Goal: Navigation & Orientation: Locate item on page

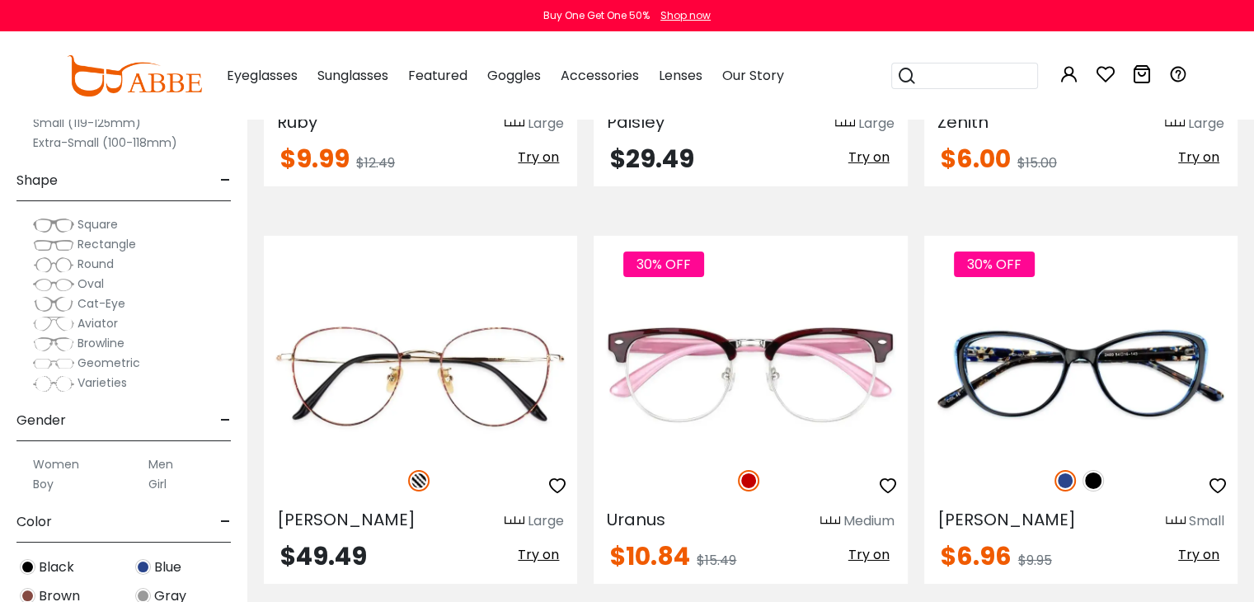
scroll to position [5436, 0]
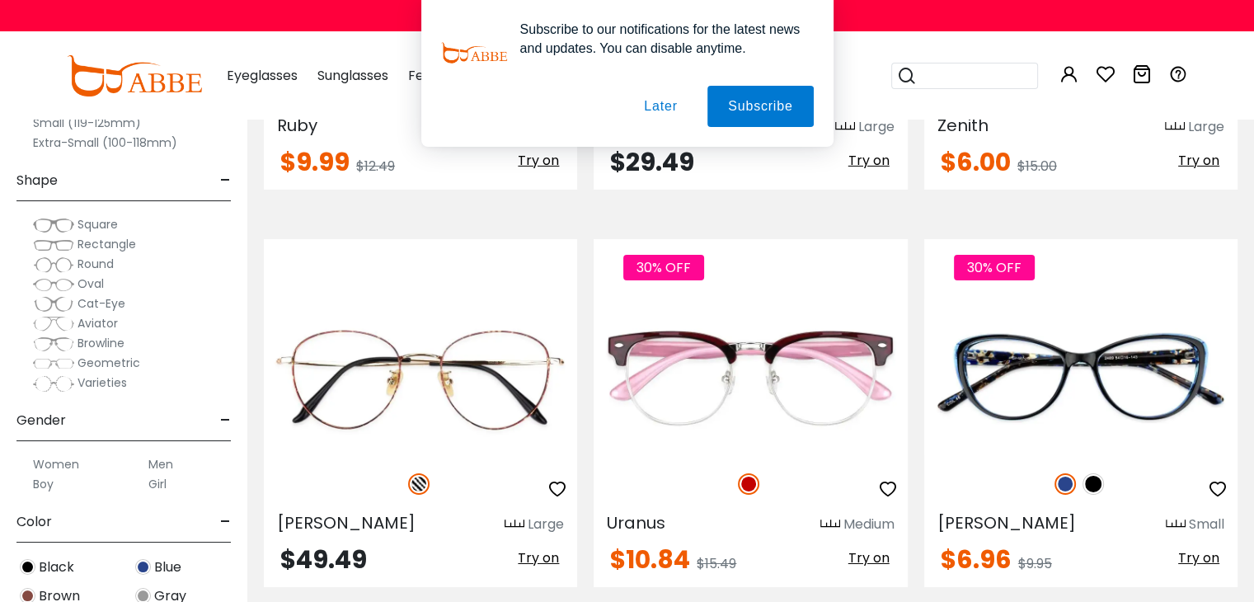
click at [294, 83] on div at bounding box center [157, 53] width 274 height 66
click at [180, 96] on button "Later" at bounding box center [142, 106] width 75 height 41
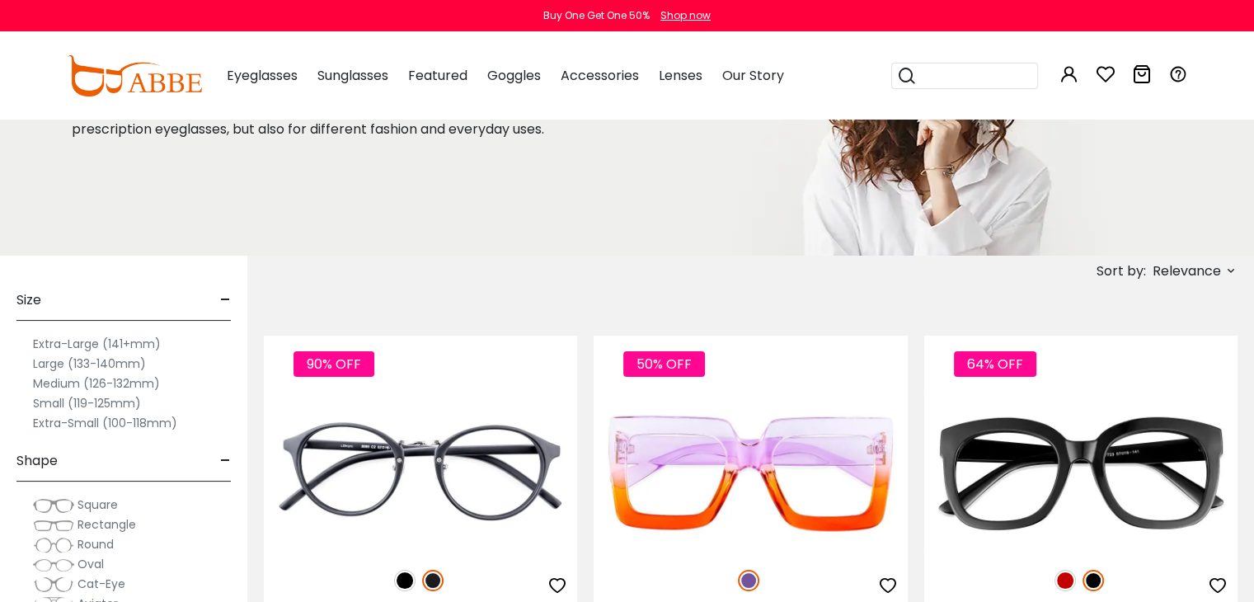
scroll to position [167, 0]
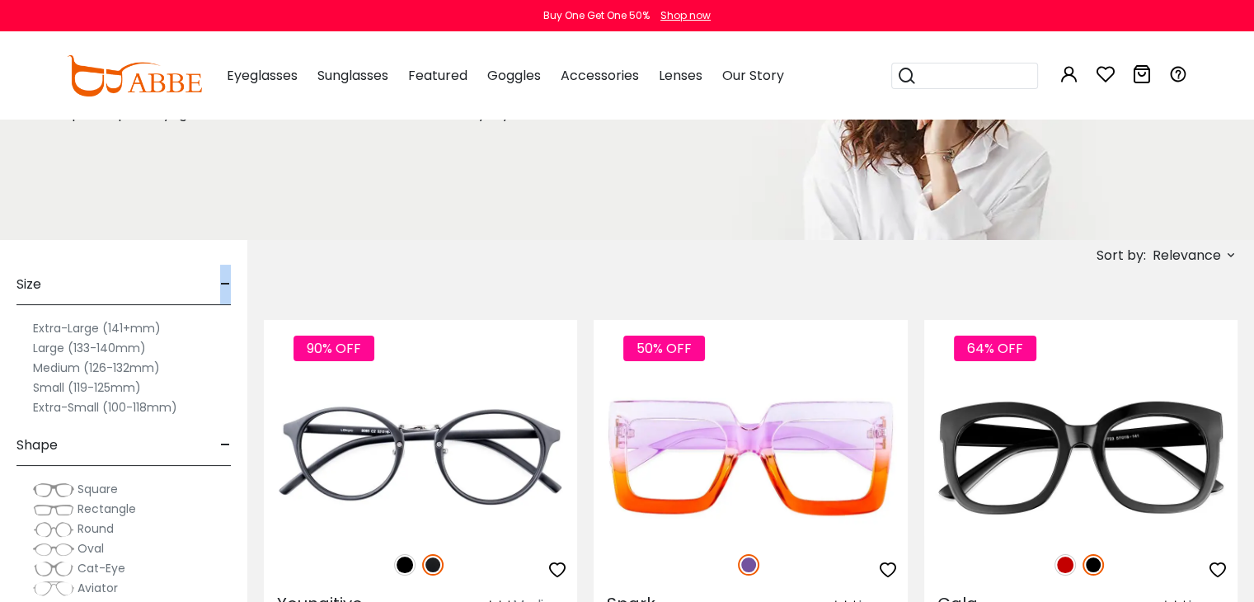
drag, startPoint x: 231, startPoint y: 288, endPoint x: 217, endPoint y: 285, distance: 14.4
click at [217, 285] on div "Size - Extra-Large (141+mm) Large (133-140mm) Medium (126-132mm) Small (119-125…" at bounding box center [123, 553] width 247 height 627
click at [217, 285] on div "Size -" at bounding box center [123, 280] width 214 height 49
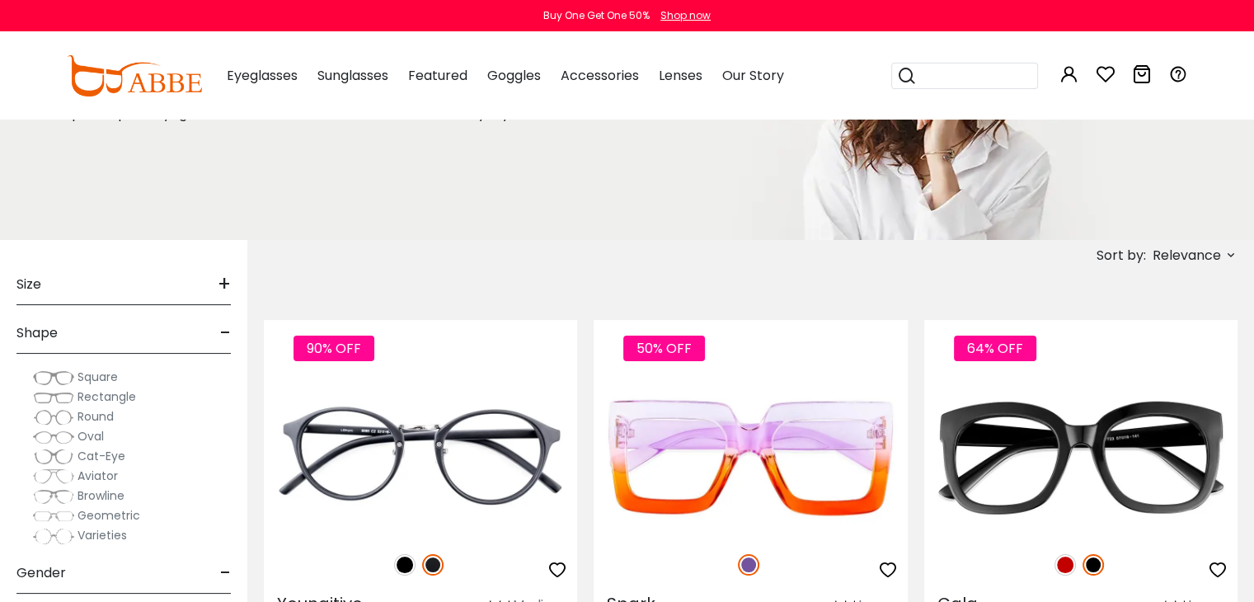
click at [218, 285] on span "+" at bounding box center [224, 285] width 13 height 40
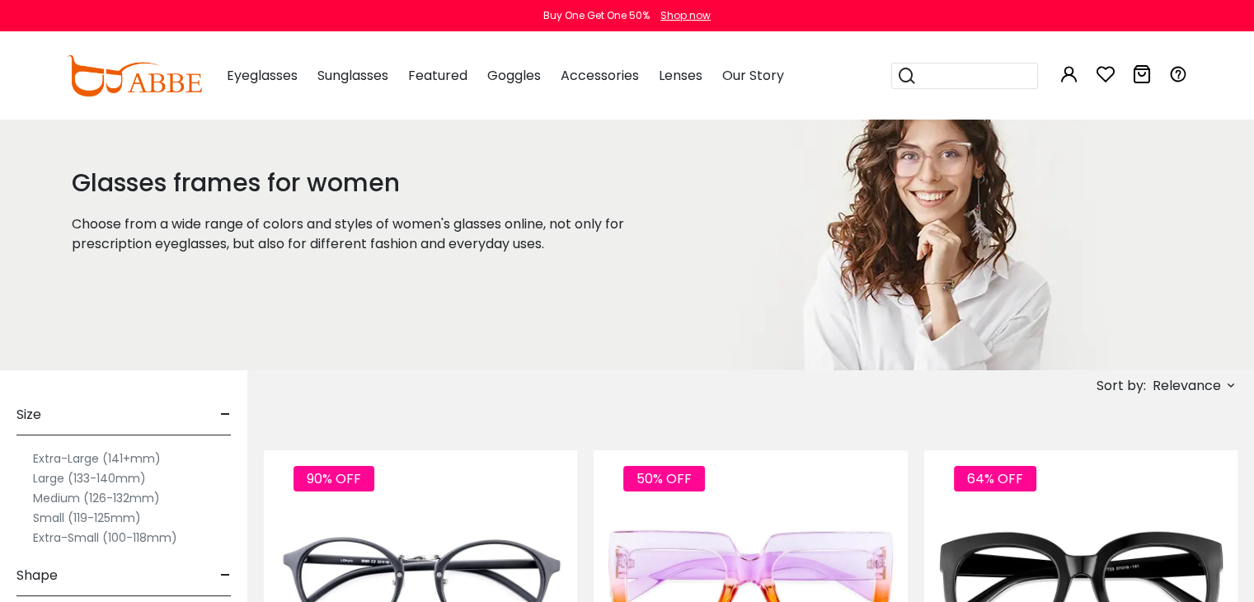
scroll to position [0, 0]
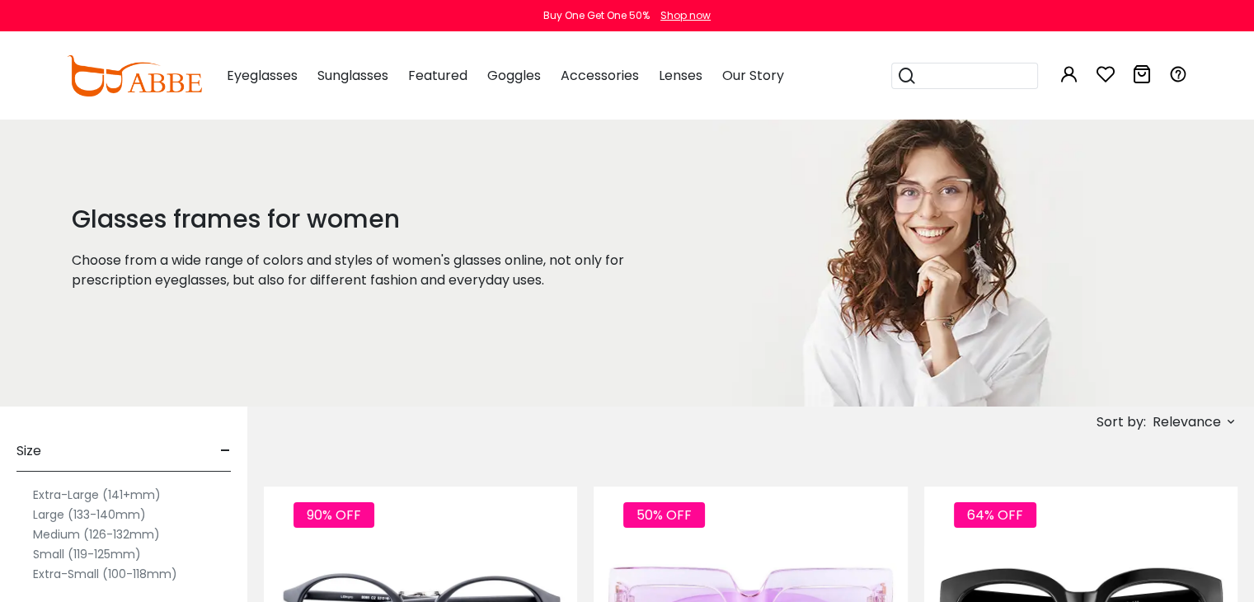
click at [190, 205] on h1 "Glasses frames for women" at bounding box center [372, 220] width 600 height 30
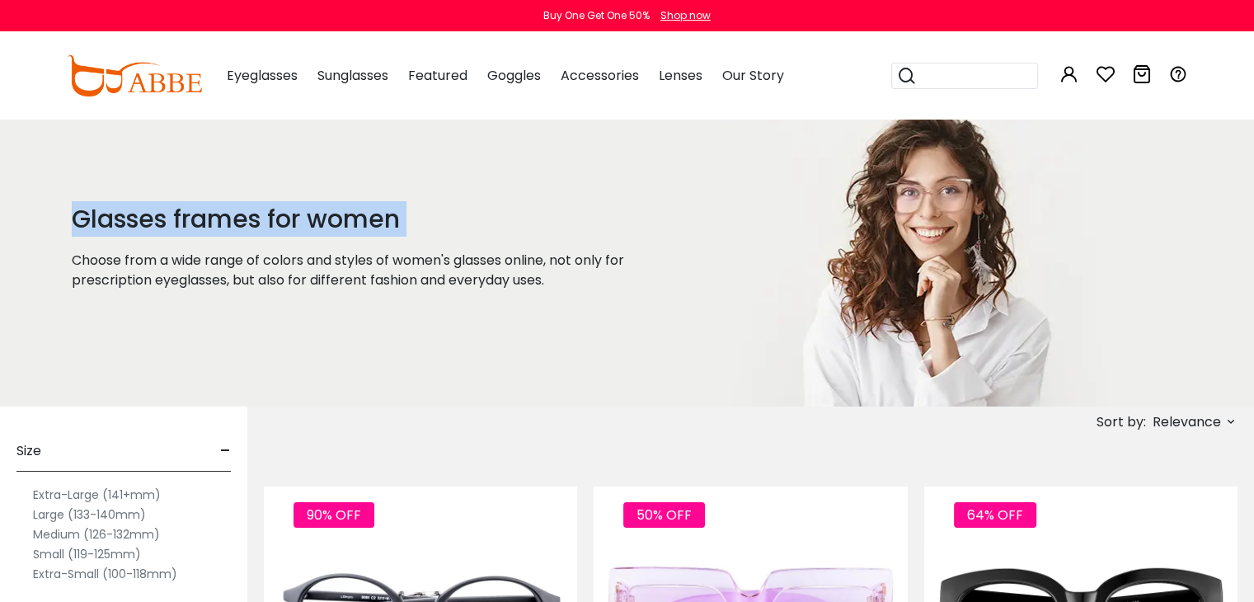
click at [190, 205] on h1 "Glasses frames for women" at bounding box center [372, 220] width 600 height 30
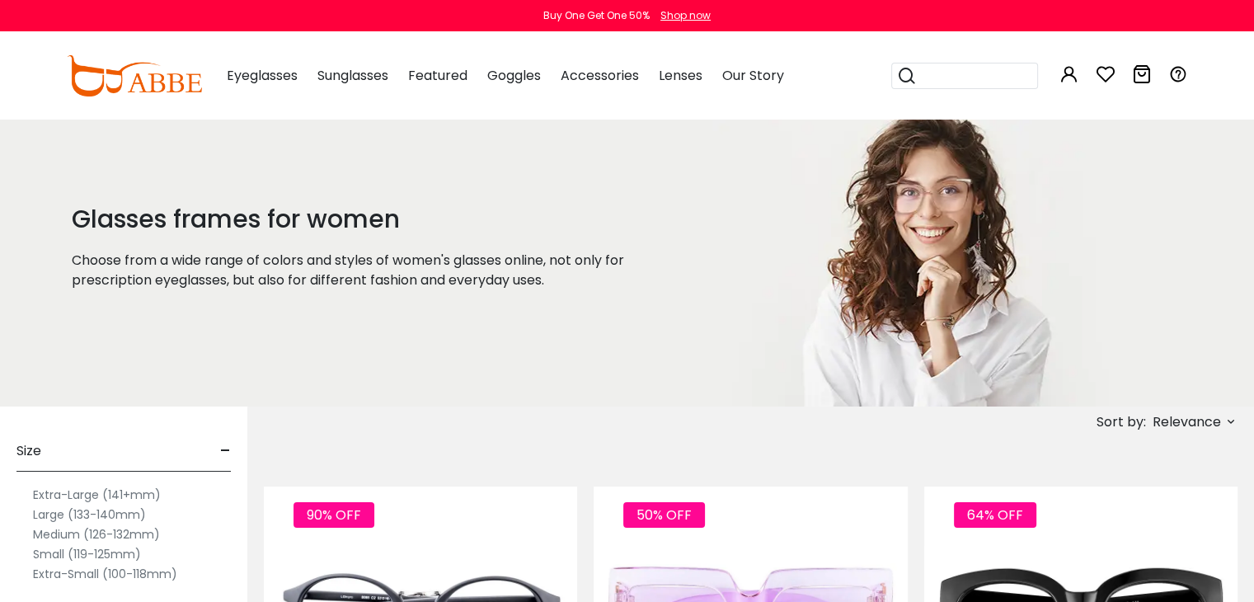
click at [216, 262] on p "Choose from a wide range of colors and styles of women's glasses online, not on…" at bounding box center [372, 271] width 600 height 40
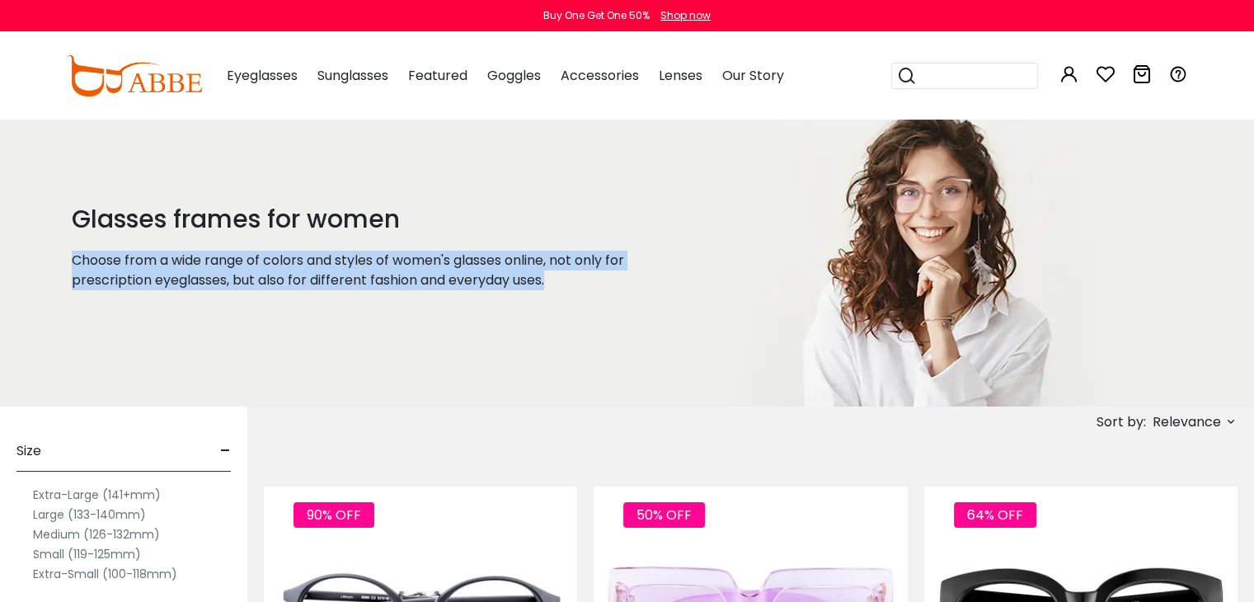
click at [216, 262] on p "Choose from a wide range of colors and styles of women's glasses online, not on…" at bounding box center [372, 271] width 600 height 40
click at [223, 238] on div "Glasses frames for women Choose from a wide range of colors and styles of women…" at bounding box center [386, 262] width 655 height 289
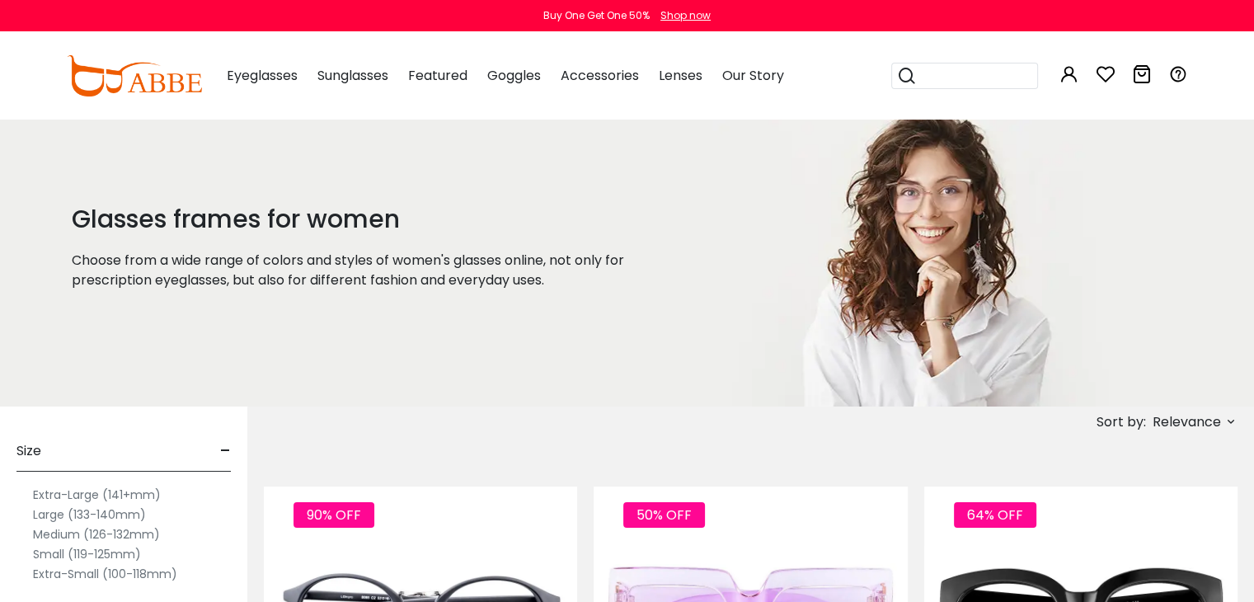
click at [218, 227] on h1 "Glasses frames for women" at bounding box center [372, 220] width 600 height 30
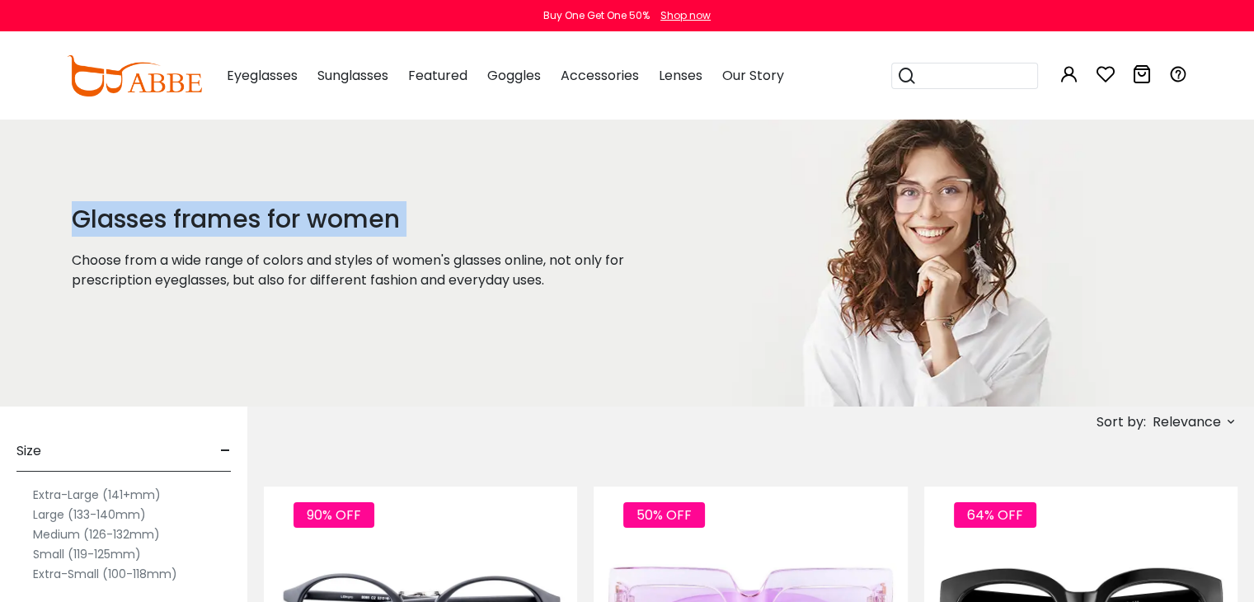
click at [218, 227] on h1 "Glasses frames for women" at bounding box center [372, 220] width 600 height 30
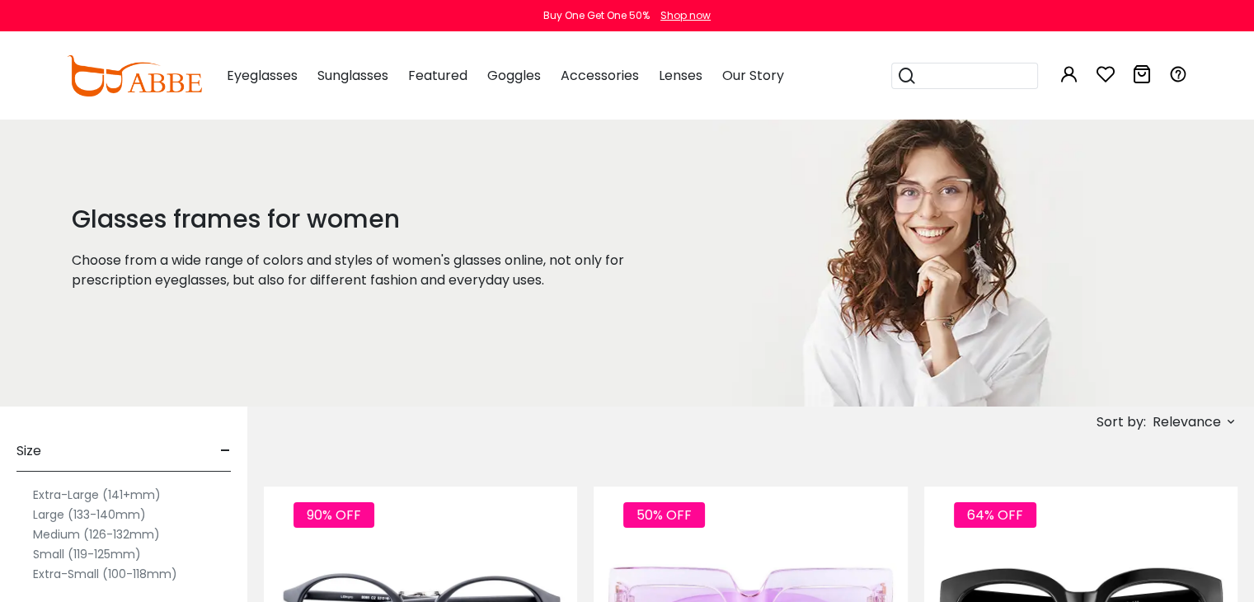
click at [244, 289] on p "Choose from a wide range of colors and styles of women's glasses online, not on…" at bounding box center [372, 271] width 600 height 40
click at [233, 252] on p "Choose from a wide range of colors and styles of women's glasses online, not on…" at bounding box center [372, 271] width 600 height 40
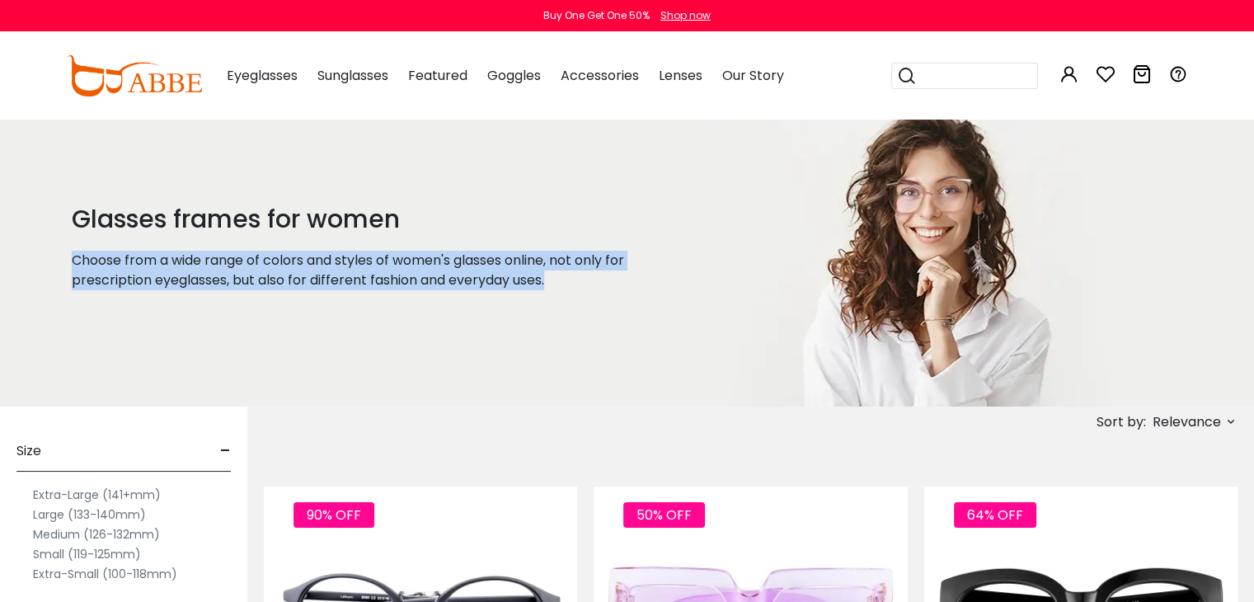
click at [233, 252] on p "Choose from a wide range of colors and styles of women's glasses online, not on…" at bounding box center [372, 271] width 600 height 40
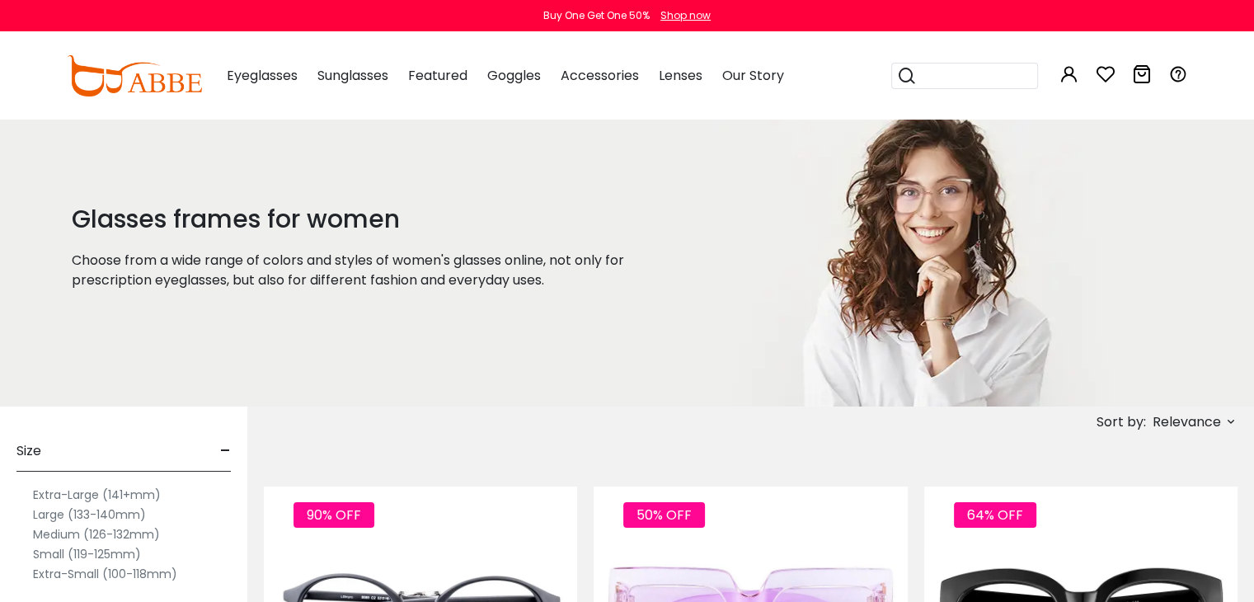
click at [228, 228] on h1 "Glasses frames for women" at bounding box center [372, 220] width 600 height 30
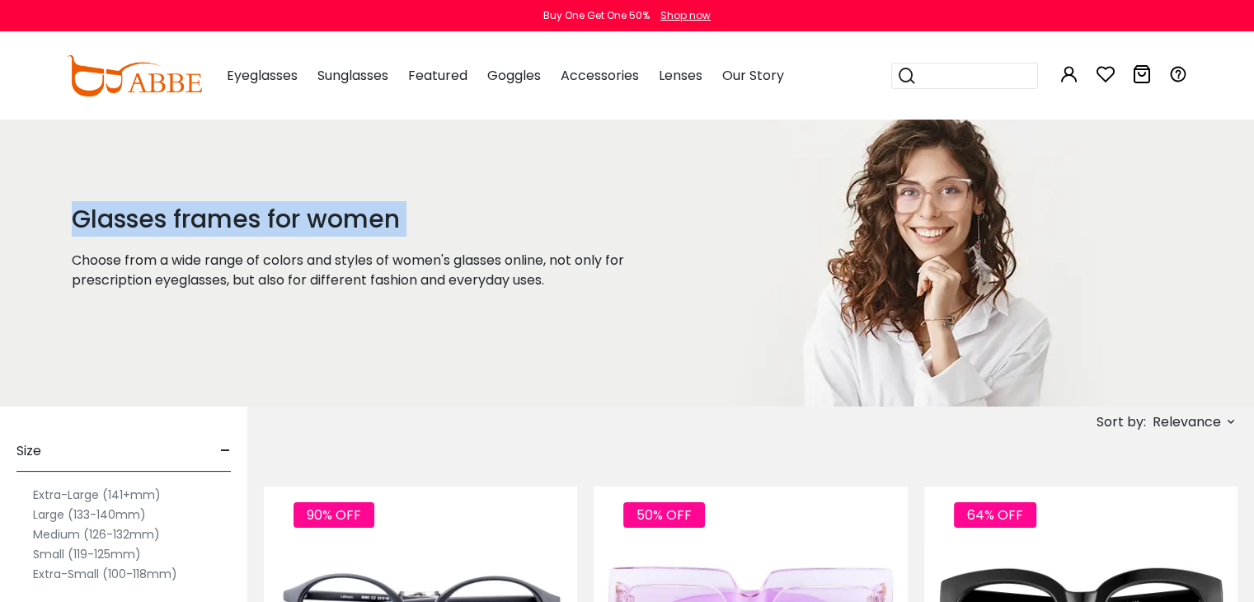
click at [228, 228] on h1 "Glasses frames for women" at bounding box center [372, 220] width 600 height 30
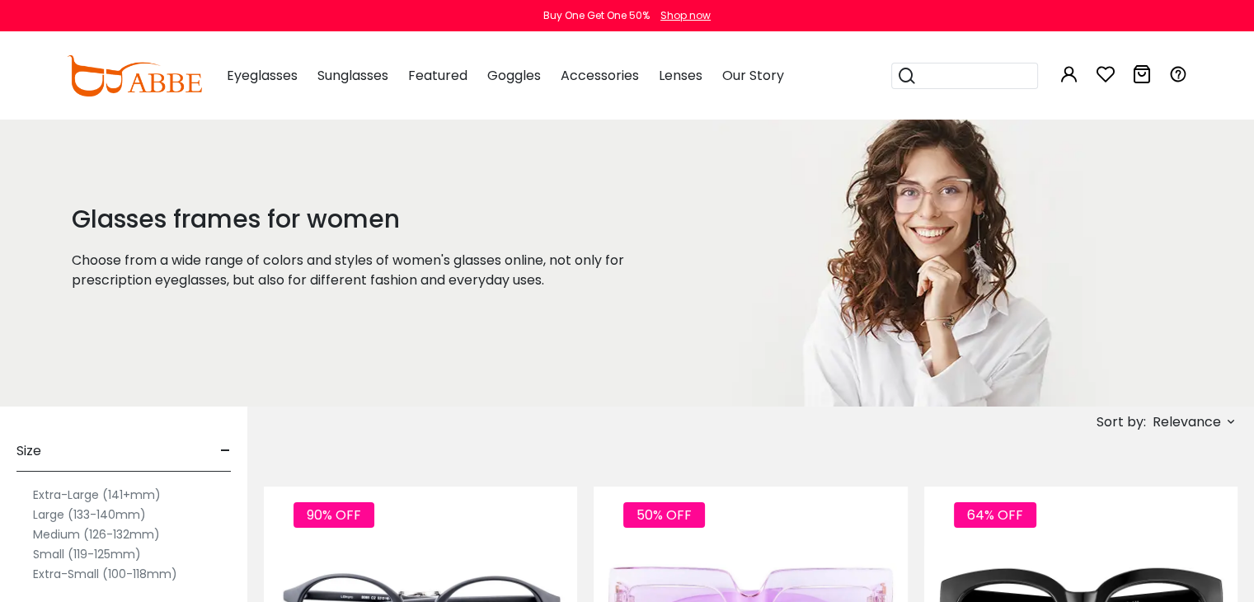
click at [240, 259] on p "Choose from a wide range of colors and styles of women's glasses online, not on…" at bounding box center [372, 271] width 600 height 40
click at [264, 281] on p "Choose from a wide range of colors and styles of women's glasses online, not on…" at bounding box center [372, 271] width 600 height 40
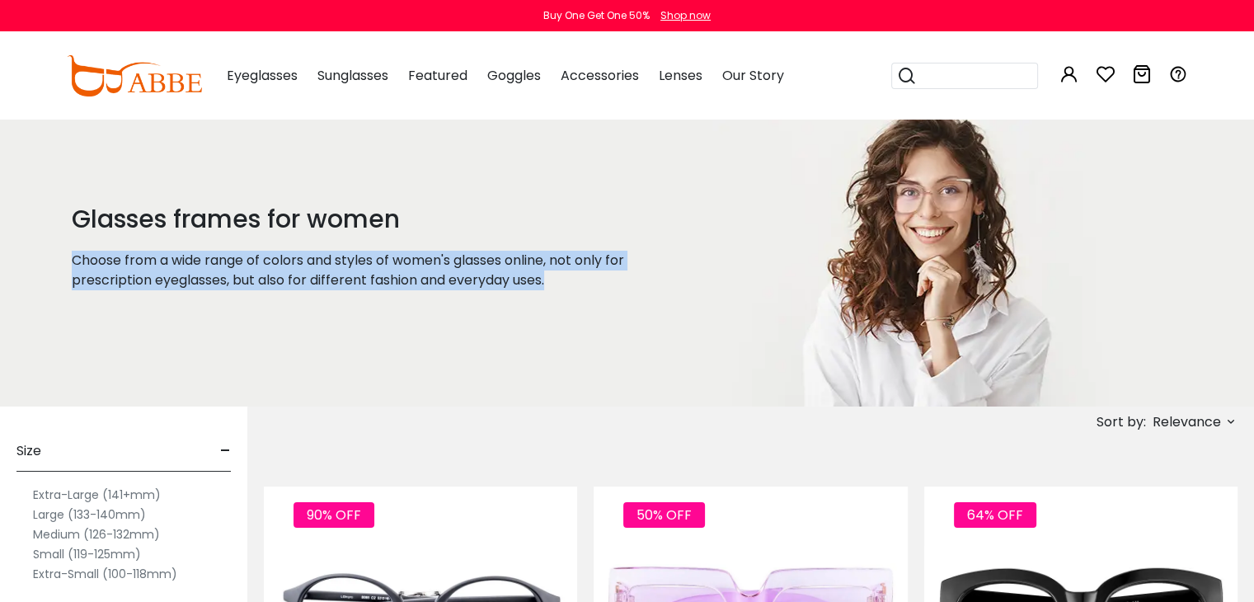
click at [264, 281] on p "Choose from a wide range of colors and styles of women's glasses online, not on…" at bounding box center [372, 271] width 600 height 40
click at [245, 265] on p "Choose from a wide range of colors and styles of women's glasses online, not on…" at bounding box center [372, 271] width 600 height 40
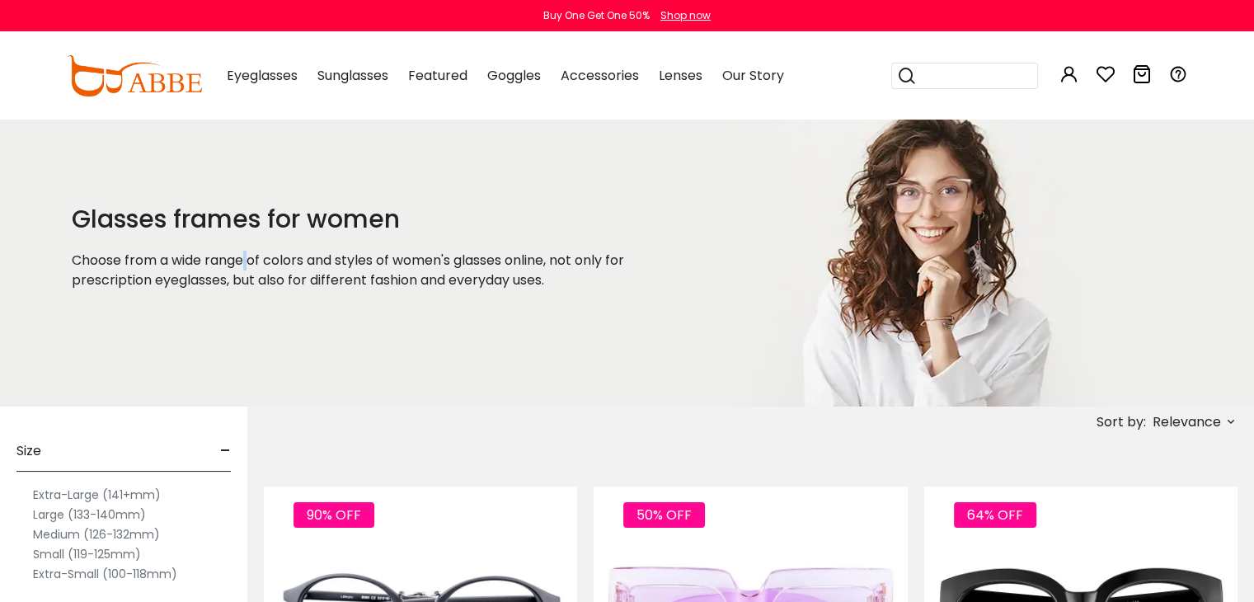
click at [245, 265] on p "Choose from a wide range of colors and styles of women's glasses online, not on…" at bounding box center [372, 271] width 600 height 40
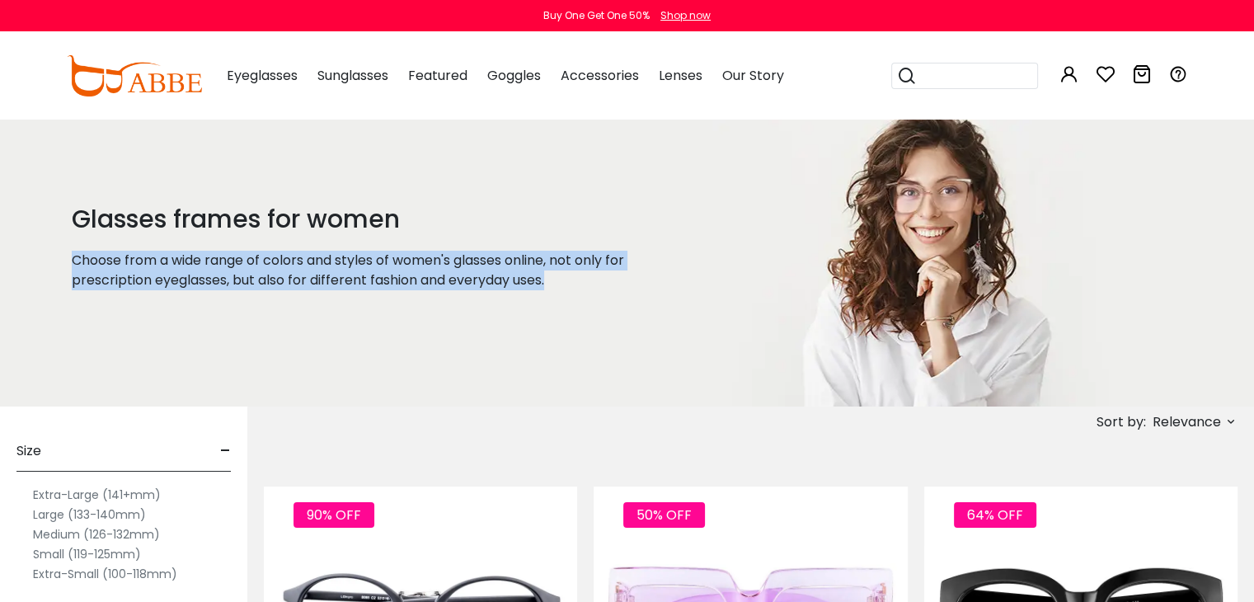
click at [245, 265] on p "Choose from a wide range of colors and styles of women's glasses online, not on…" at bounding box center [372, 271] width 600 height 40
click at [267, 267] on p "Choose from a wide range of colors and styles of women's glasses online, not on…" at bounding box center [372, 271] width 600 height 40
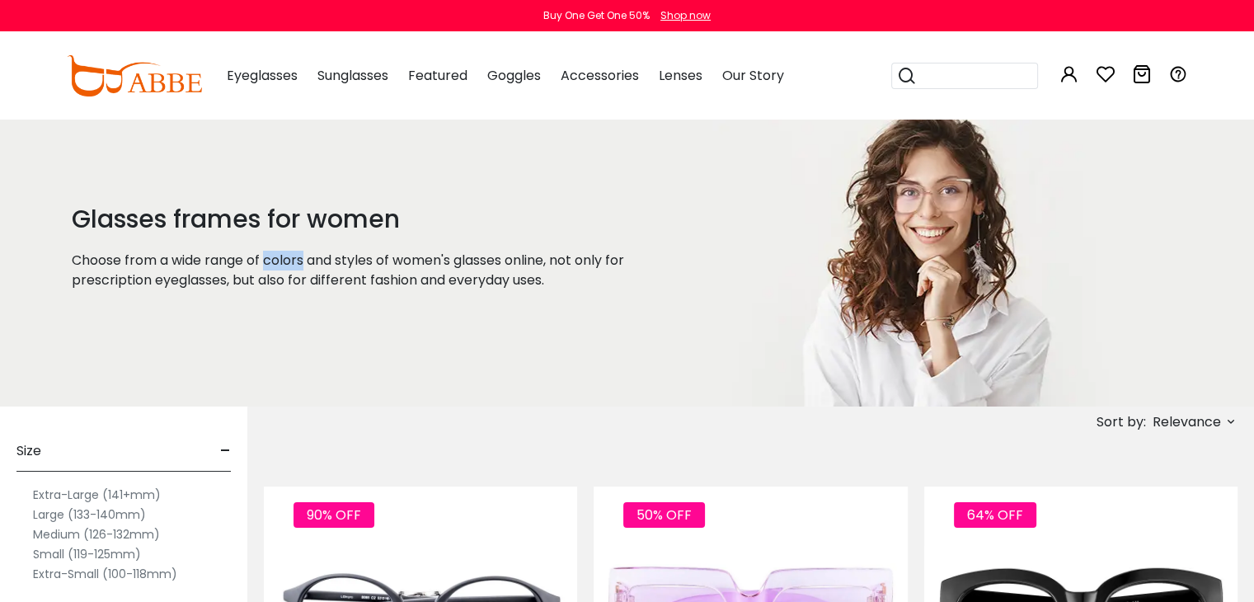
click at [267, 267] on p "Choose from a wide range of colors and styles of women's glasses online, not on…" at bounding box center [372, 271] width 600 height 40
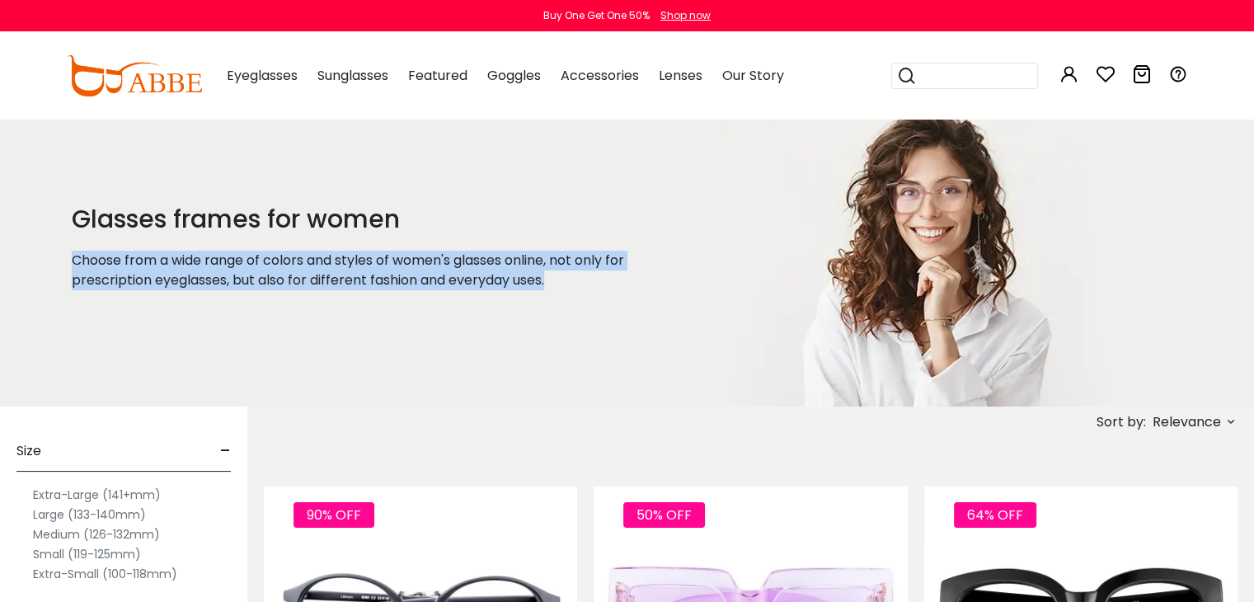
click at [267, 267] on p "Choose from a wide range of colors and styles of women's glasses online, not on…" at bounding box center [372, 271] width 600 height 40
click at [271, 281] on p "Choose from a wide range of colors and styles of women's glasses online, not on…" at bounding box center [372, 271] width 600 height 40
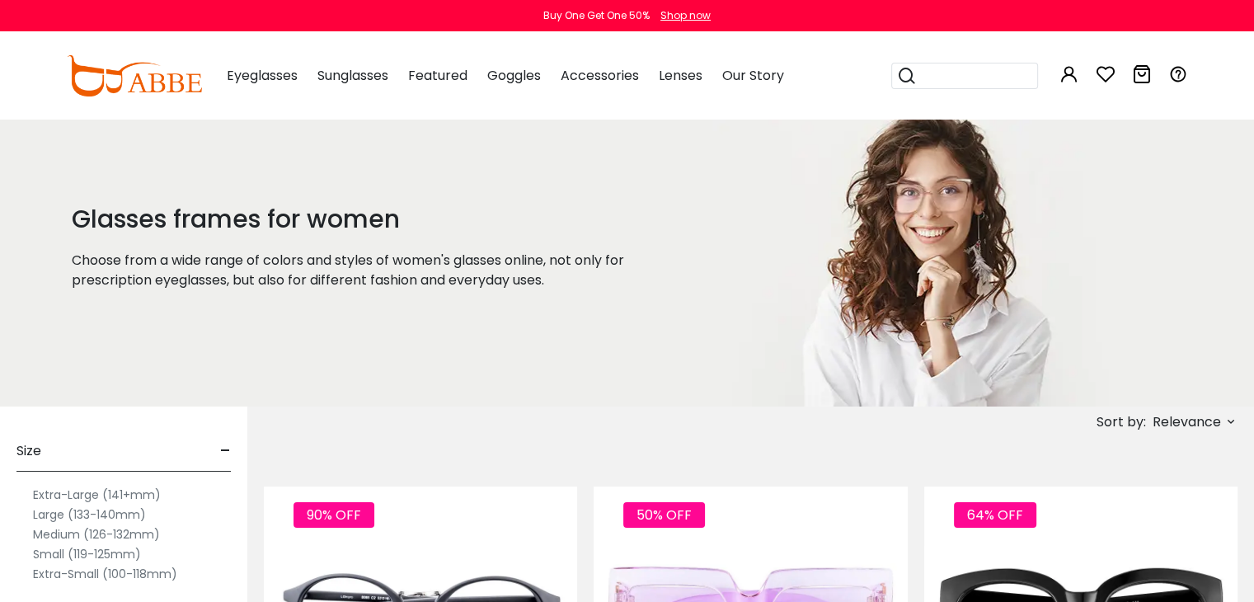
click at [271, 281] on p "Choose from a wide range of colors and styles of women's glasses online, not on…" at bounding box center [372, 271] width 600 height 40
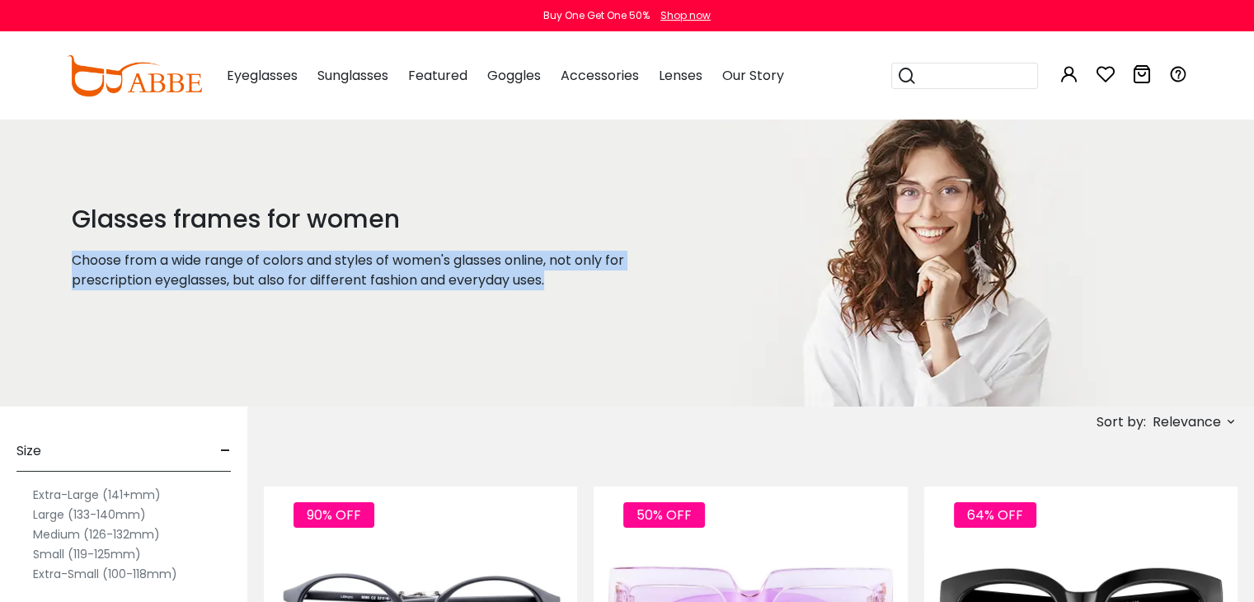
click at [271, 281] on p "Choose from a wide range of colors and styles of women's glasses online, not on…" at bounding box center [372, 271] width 600 height 40
click at [290, 277] on p "Choose from a wide range of colors and styles of women's glasses online, not on…" at bounding box center [372, 271] width 600 height 40
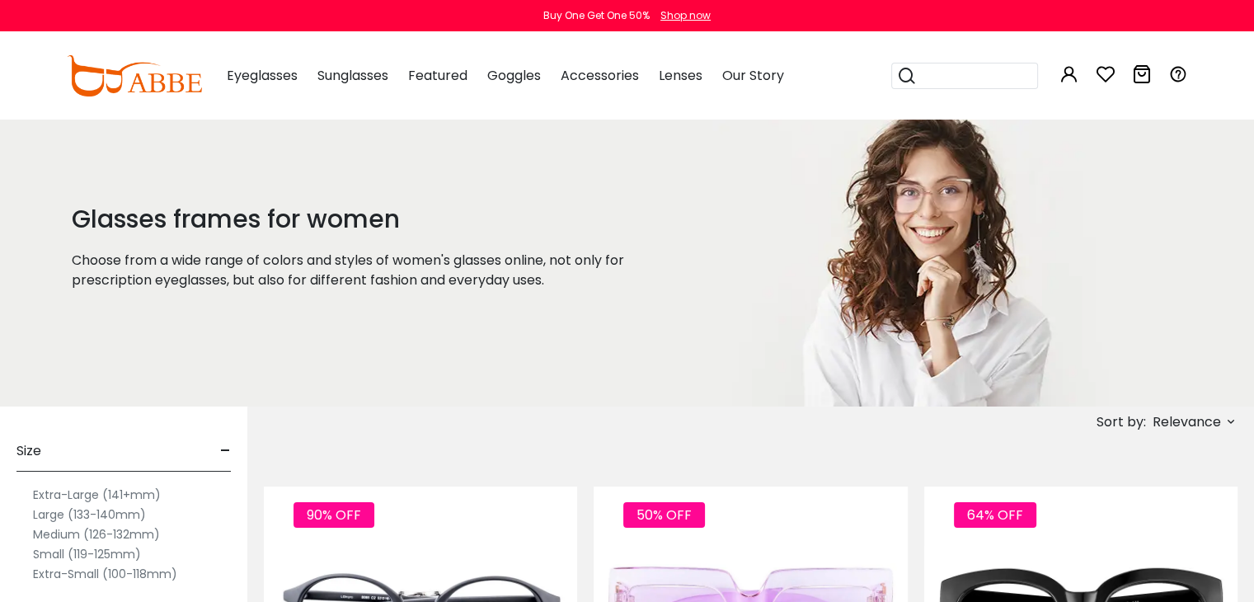
click at [274, 257] on p "Choose from a wide range of colors and styles of women's glasses online, not on…" at bounding box center [372, 271] width 600 height 40
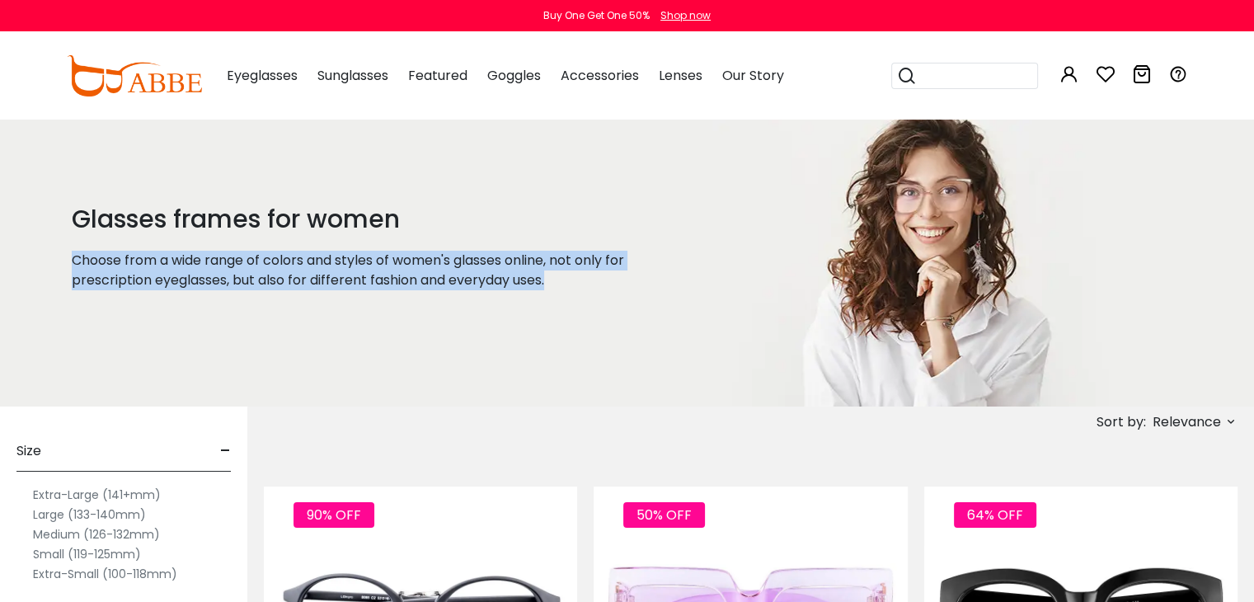
click at [274, 257] on p "Choose from a wide range of colors and styles of women's glasses online, not on…" at bounding box center [372, 271] width 600 height 40
click at [263, 258] on p "Choose from a wide range of colors and styles of women's glasses online, not on…" at bounding box center [372, 271] width 600 height 40
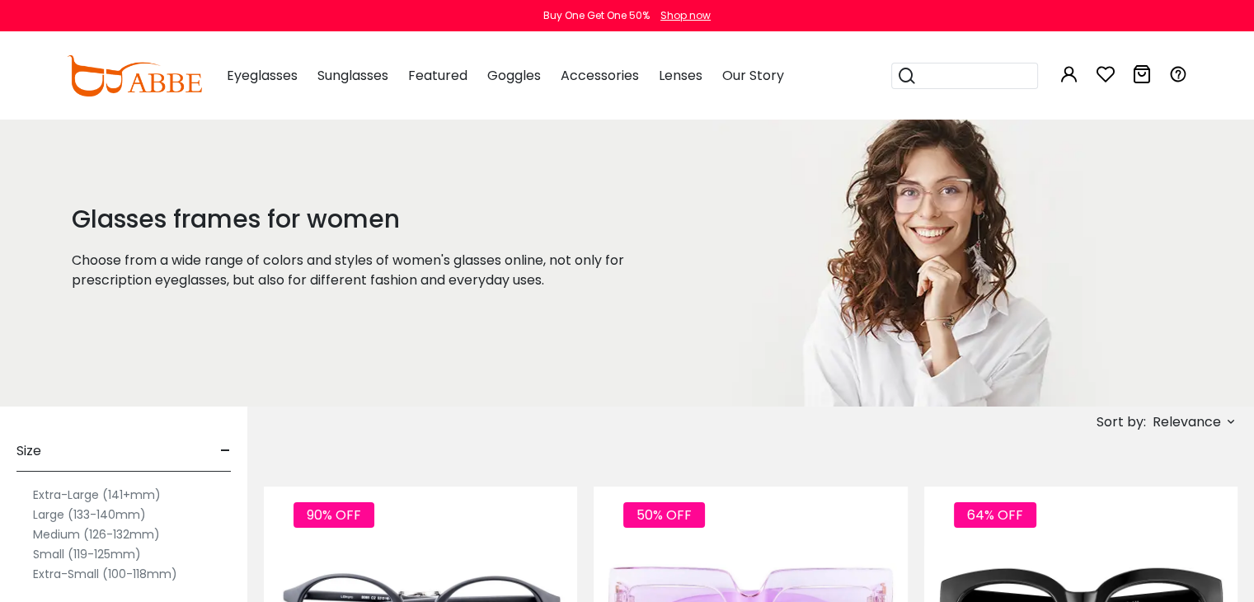
click at [241, 201] on div "Glasses frames for women Choose from a wide range of colors and styles of women…" at bounding box center [386, 262] width 655 height 289
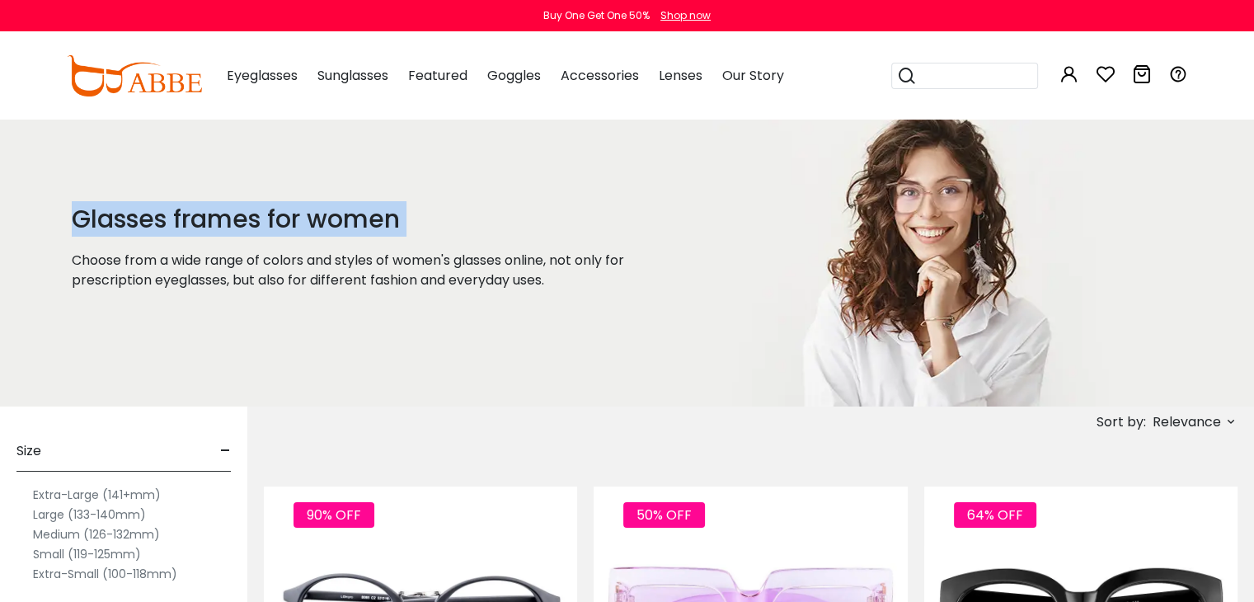
click at [241, 201] on div "Glasses frames for women Choose from a wide range of colors and styles of women…" at bounding box center [386, 262] width 655 height 289
click at [223, 206] on h1 "Glasses frames for women" at bounding box center [372, 220] width 600 height 30
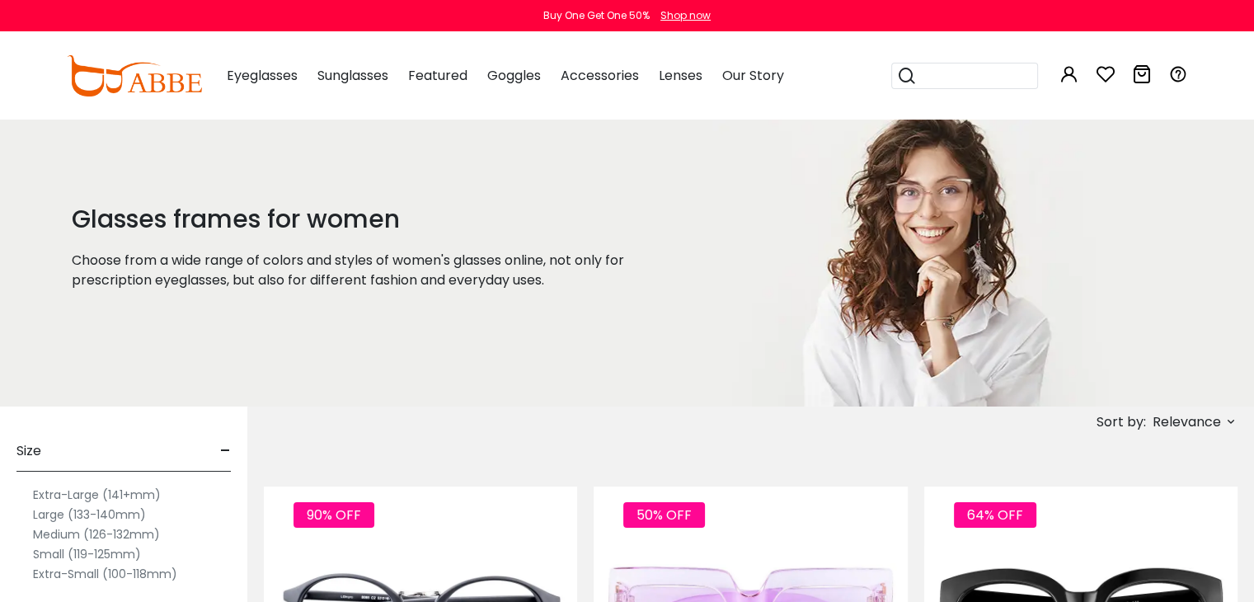
click at [229, 446] on span "-" at bounding box center [225, 451] width 11 height 40
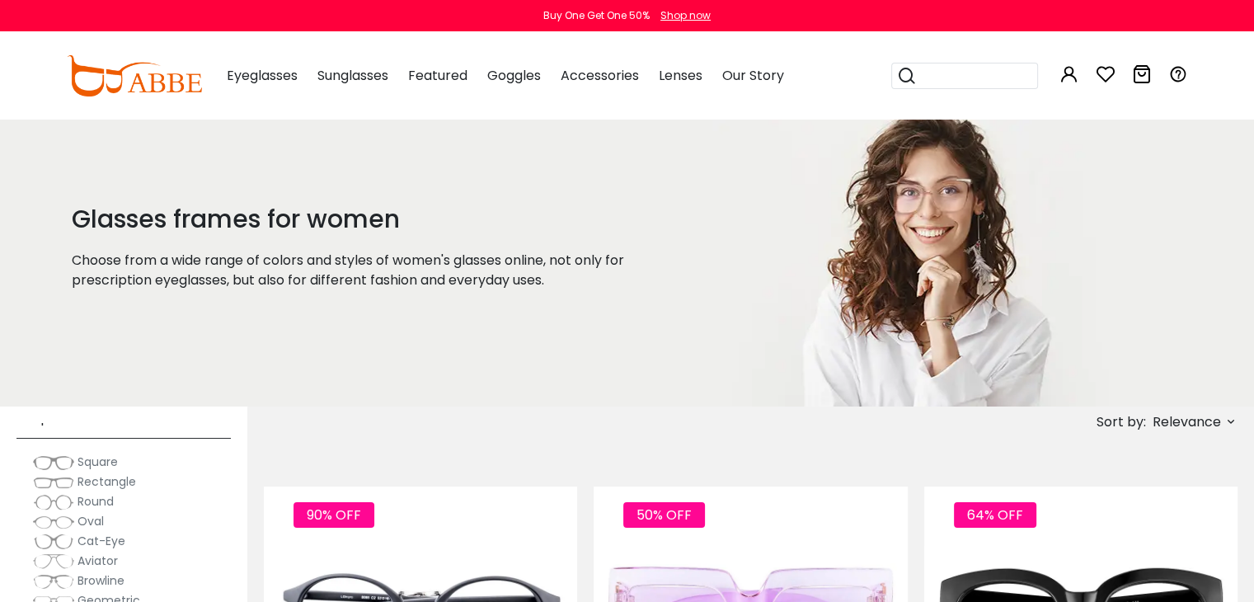
scroll to position [68, 0]
click at [225, 435] on span "-" at bounding box center [225, 432] width 11 height 40
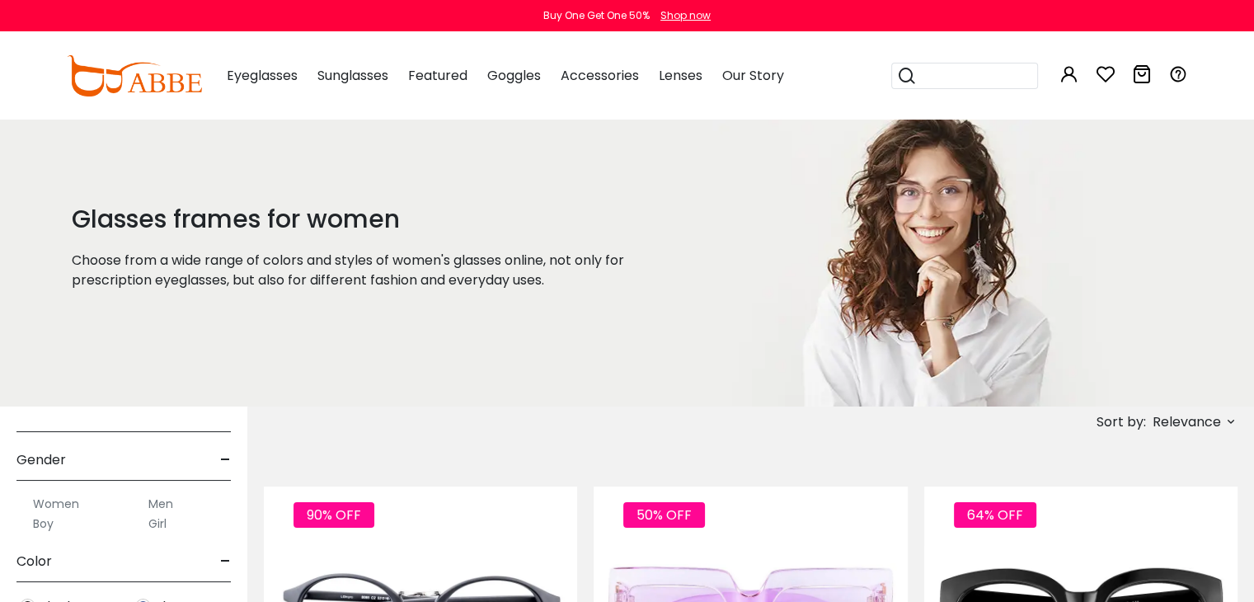
scroll to position [92, 0]
click at [230, 455] on span "-" at bounding box center [225, 456] width 11 height 40
click at [227, 498] on span "-" at bounding box center [225, 505] width 11 height 40
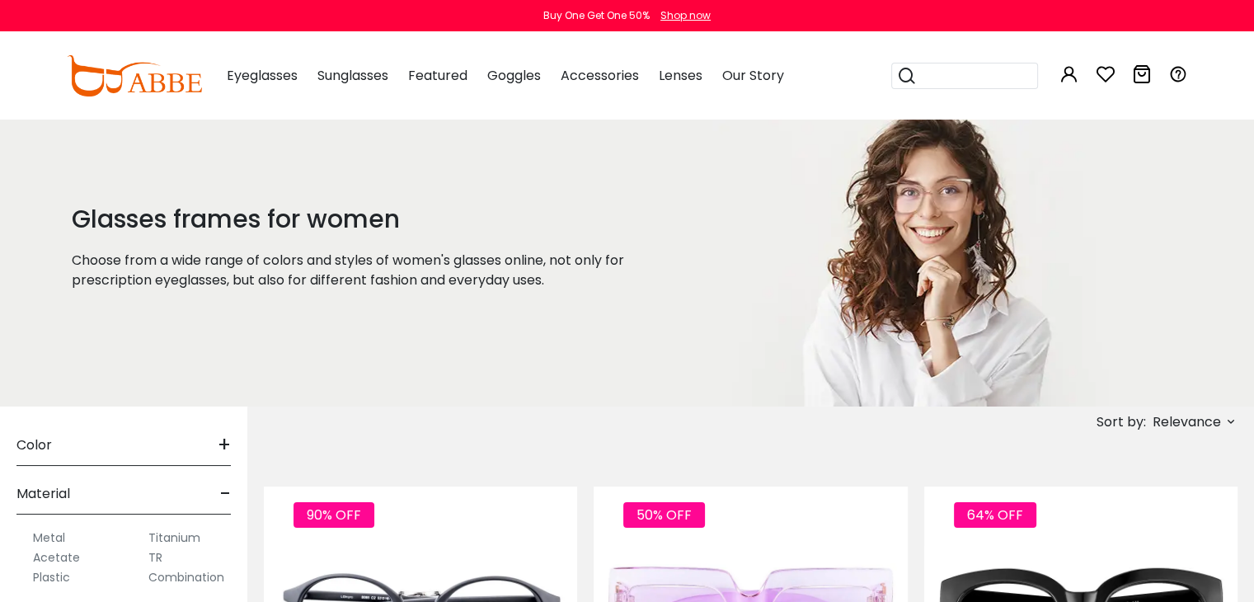
click at [220, 493] on span "-" at bounding box center [225, 494] width 11 height 40
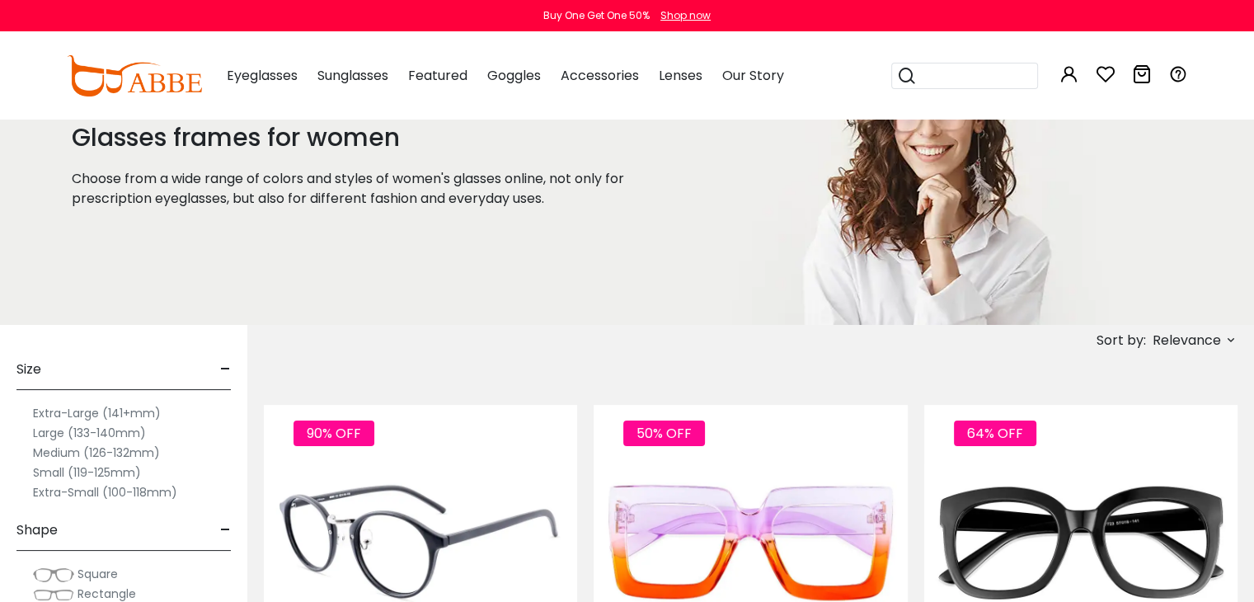
scroll to position [0, 0]
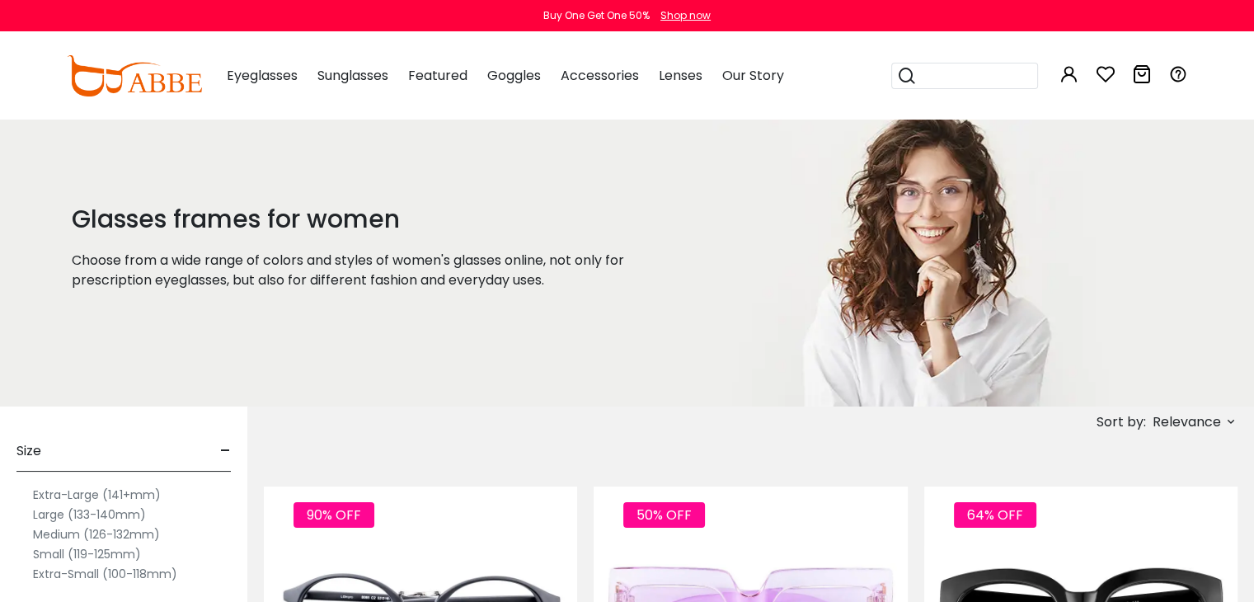
click at [428, 276] on p "Choose from a wide range of colors and styles of women's glasses online, not on…" at bounding box center [372, 271] width 600 height 40
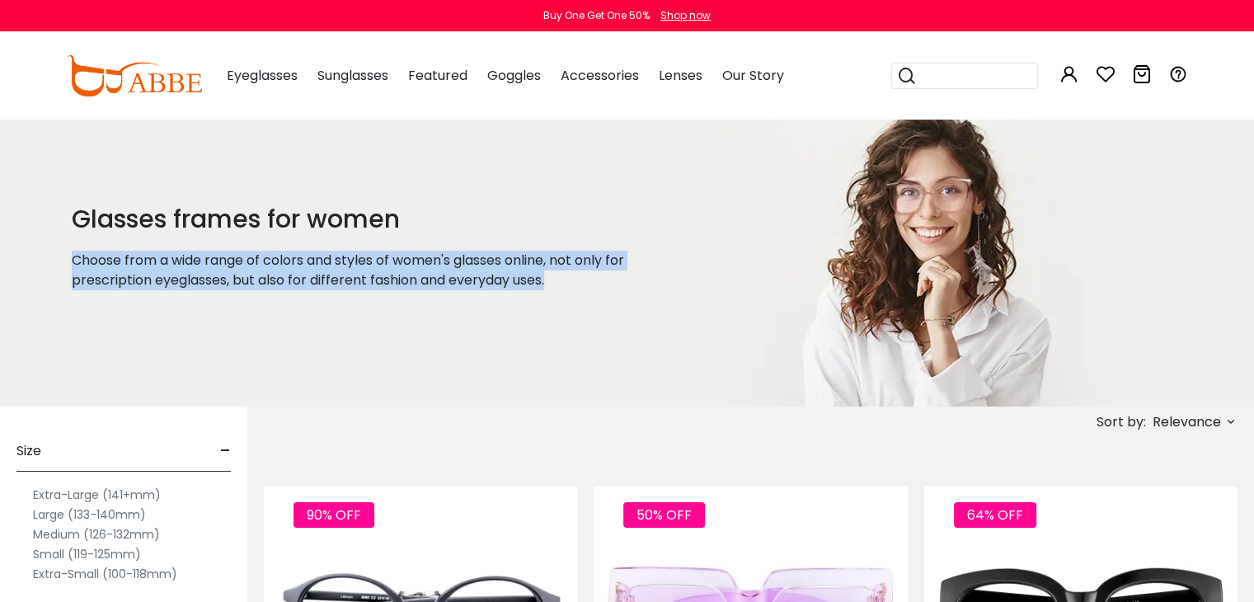
click at [428, 276] on p "Choose from a wide range of colors and styles of women's glasses online, not on…" at bounding box center [372, 271] width 600 height 40
click at [446, 270] on p "Choose from a wide range of colors and styles of women's glasses online, not on…" at bounding box center [372, 271] width 600 height 40
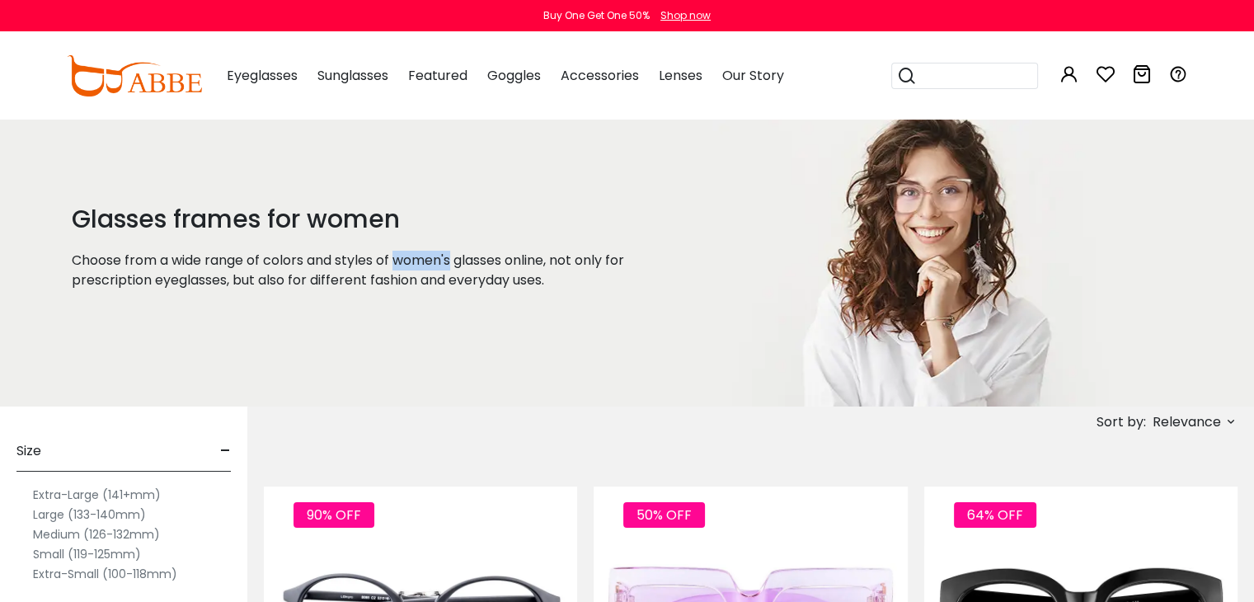
click at [446, 270] on p "Choose from a wide range of colors and styles of women's glasses online, not on…" at bounding box center [372, 271] width 600 height 40
